Goal: Transaction & Acquisition: Download file/media

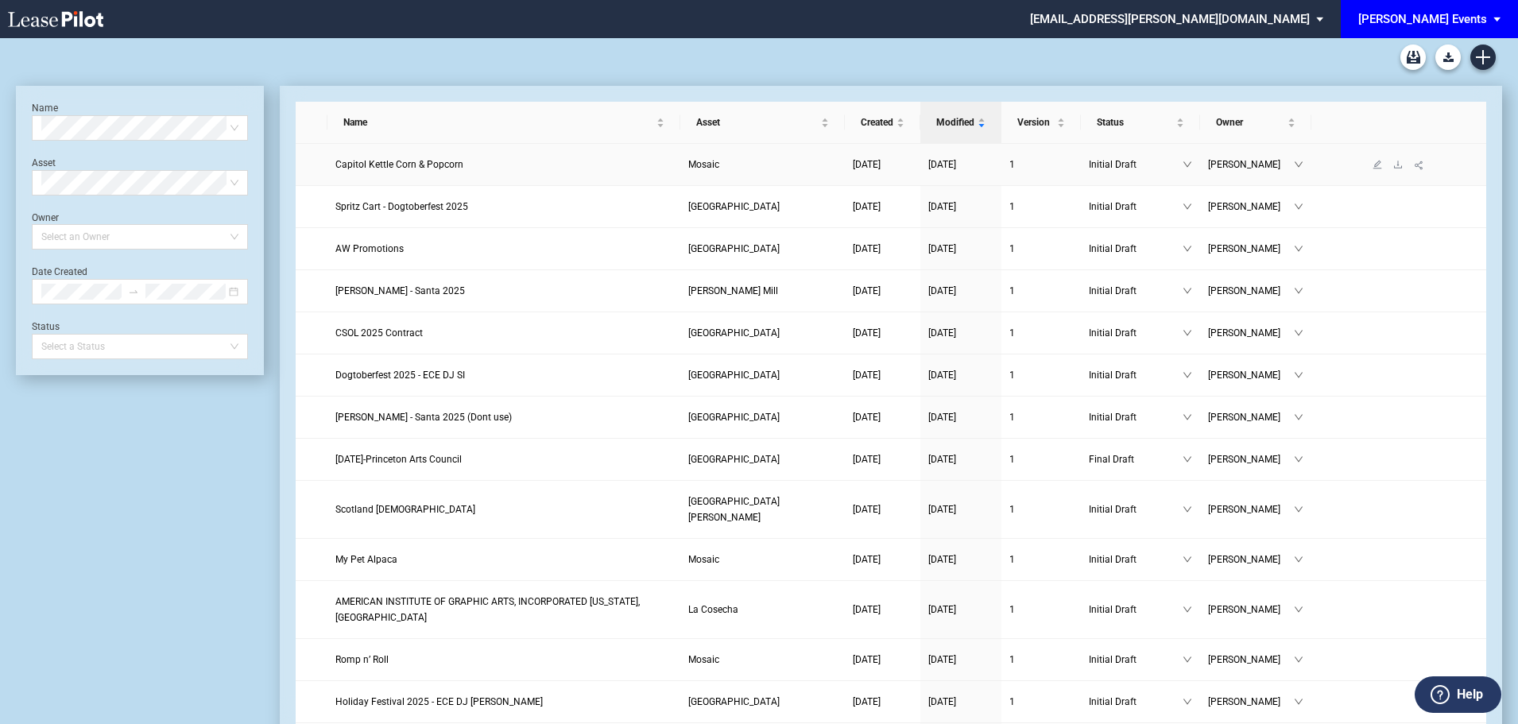
click at [440, 161] on span "Capitol Kettle Corn & Popcorn" at bounding box center [399, 164] width 128 height 11
click at [439, 165] on span "Capitol Kettle Corn & Popcorn" at bounding box center [399, 164] width 128 height 11
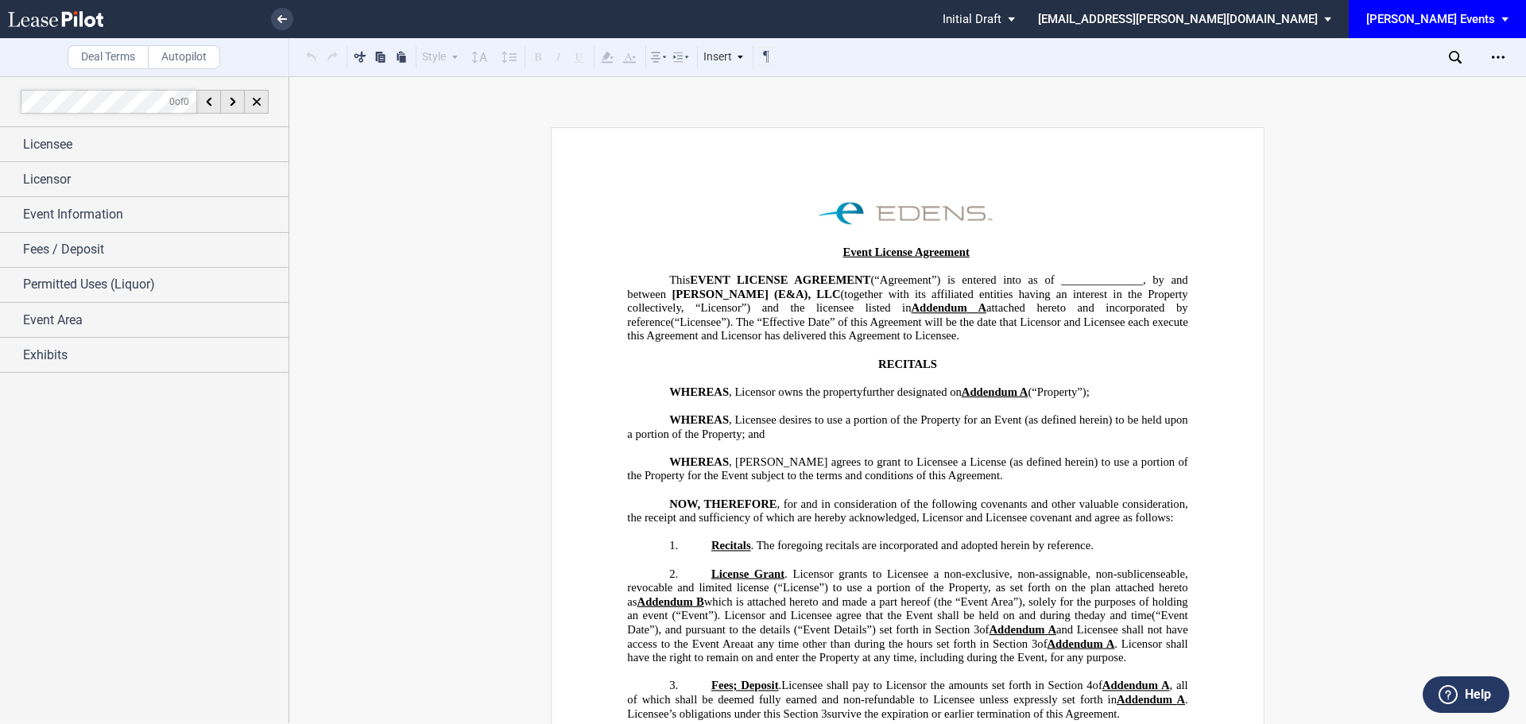
click at [1501, 56] on icon "Open Lease options menu" at bounding box center [1498, 57] width 13 height 13
click at [1400, 85] on div "Download" at bounding box center [1406, 86] width 194 height 14
